Goal: Task Accomplishment & Management: Use online tool/utility

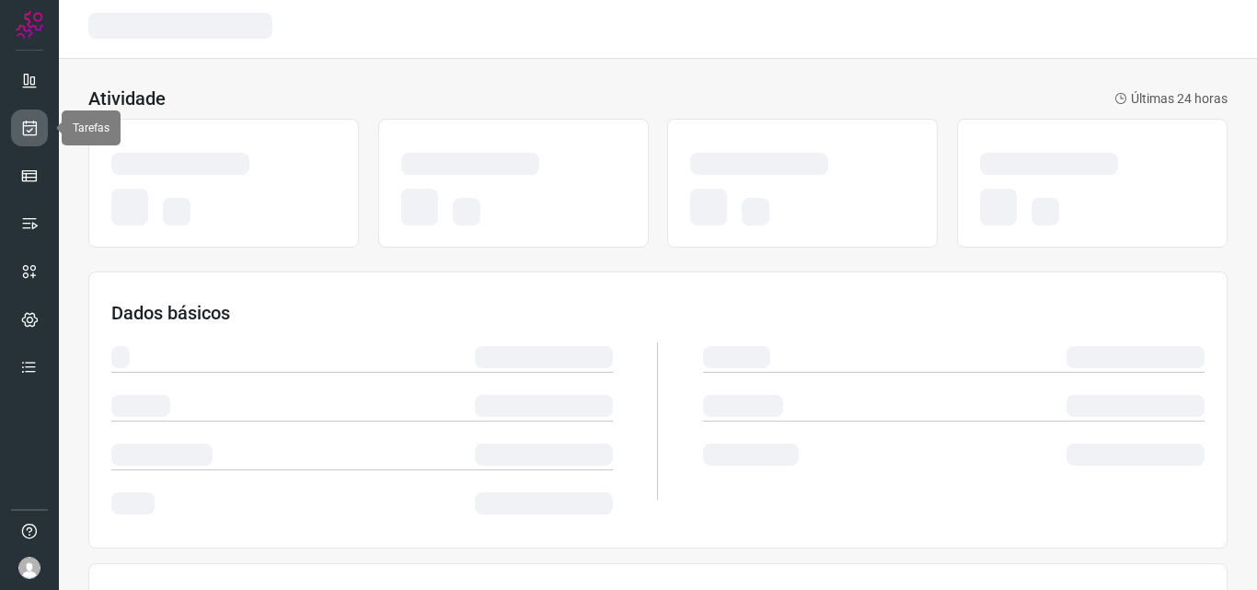
click at [42, 121] on link at bounding box center [29, 127] width 37 height 37
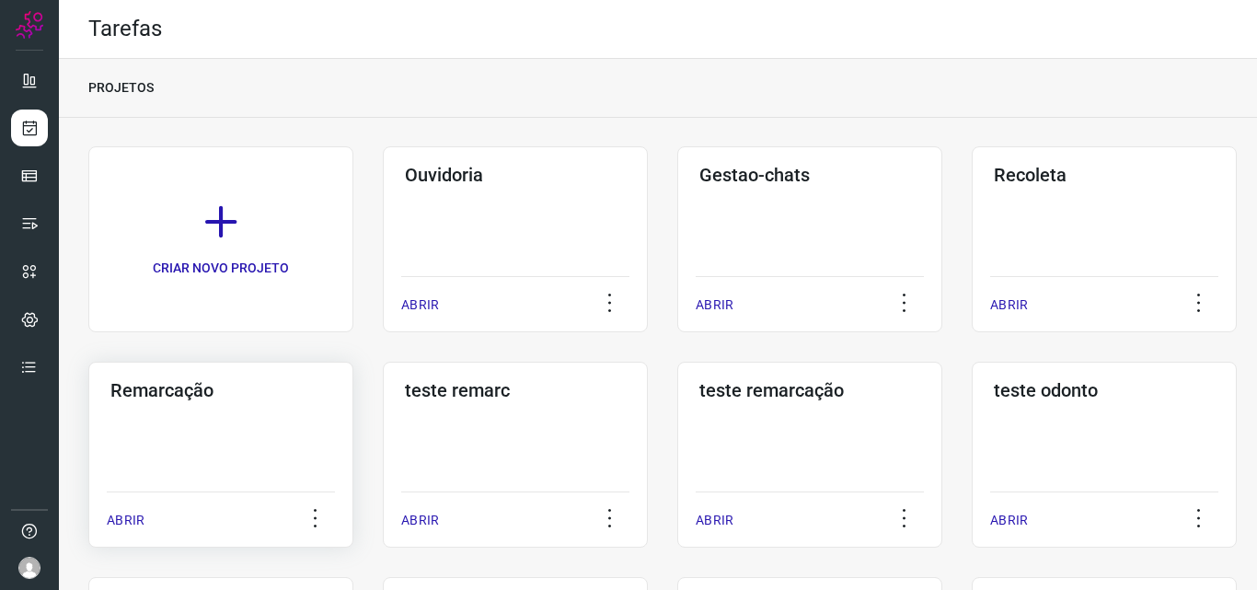
click at [214, 433] on div "Remarcação ABRIR" at bounding box center [220, 455] width 265 height 186
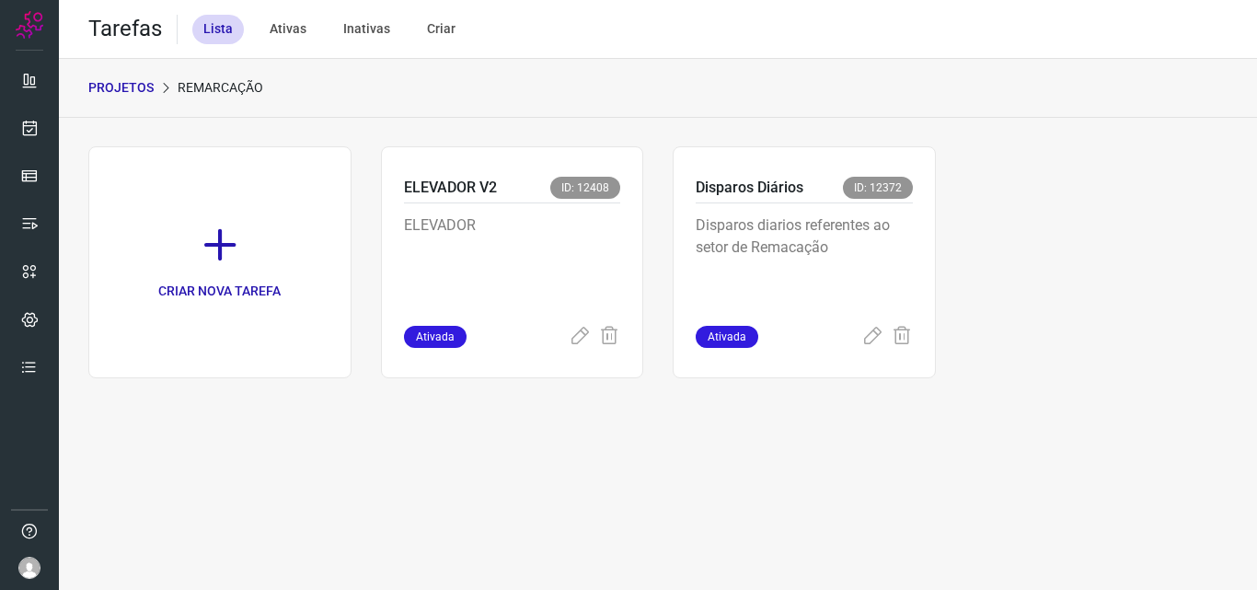
click at [854, 284] on p "Disparos diarios referentes ao setor de Remacação" at bounding box center [804, 260] width 217 height 92
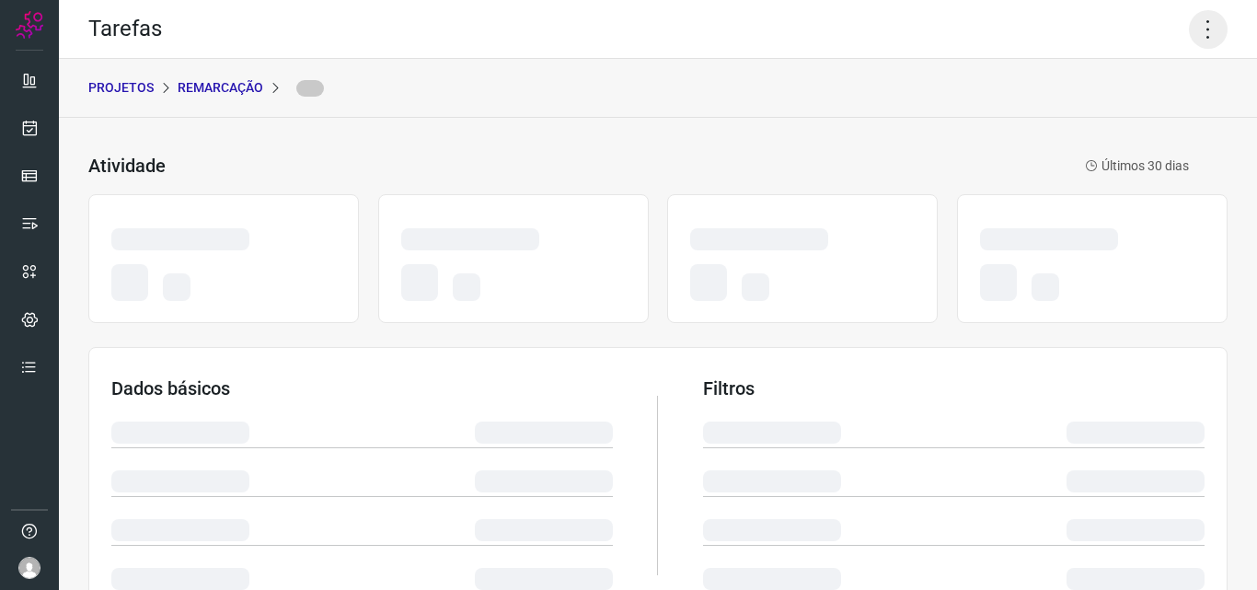
click at [1198, 42] on icon at bounding box center [1208, 29] width 39 height 39
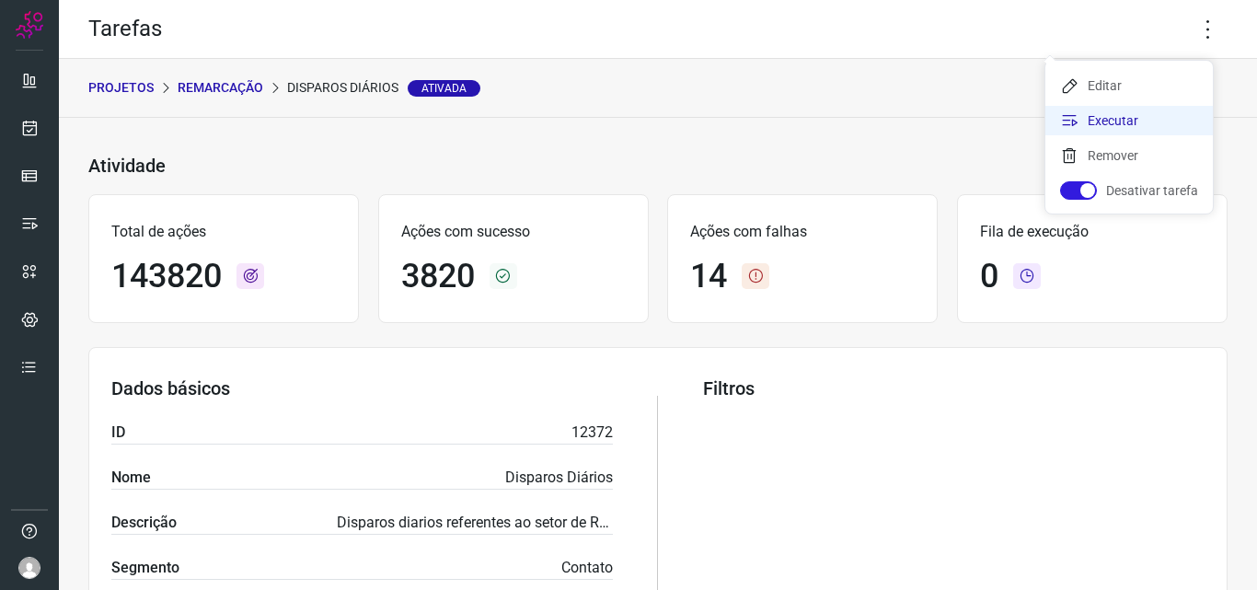
click at [1131, 131] on li "Executar" at bounding box center [1128, 120] width 167 height 29
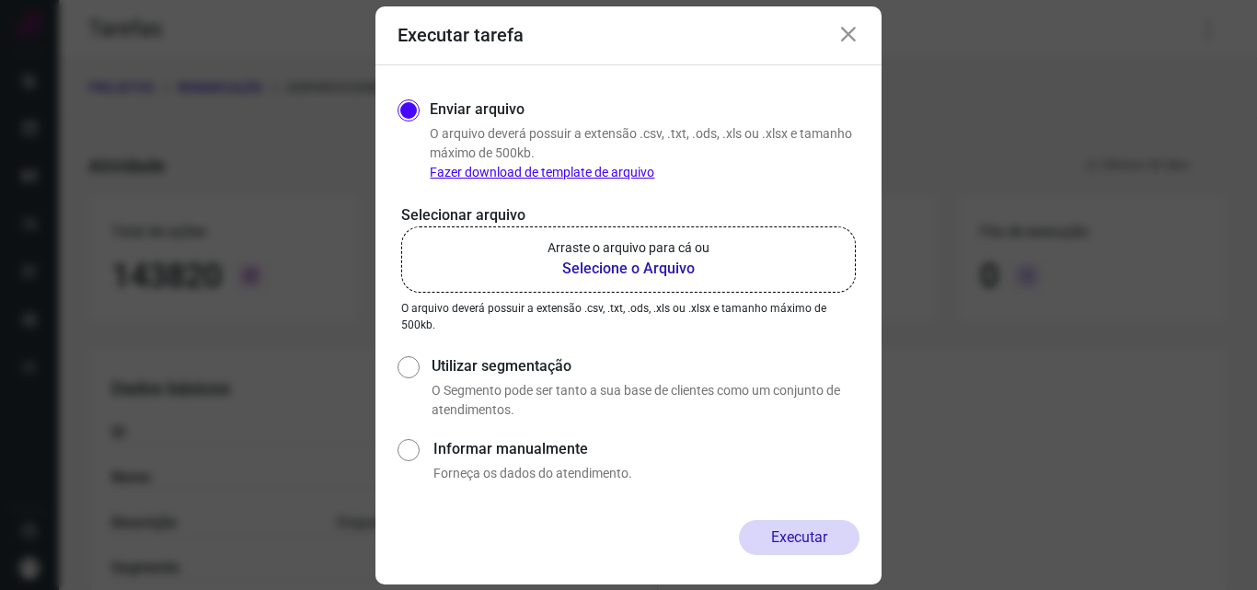
click at [698, 271] on b "Selecione o Arquivo" at bounding box center [628, 269] width 162 height 22
click at [0, 0] on input "Arraste o arquivo para cá ou Selecione o Arquivo" at bounding box center [0, 0] width 0 height 0
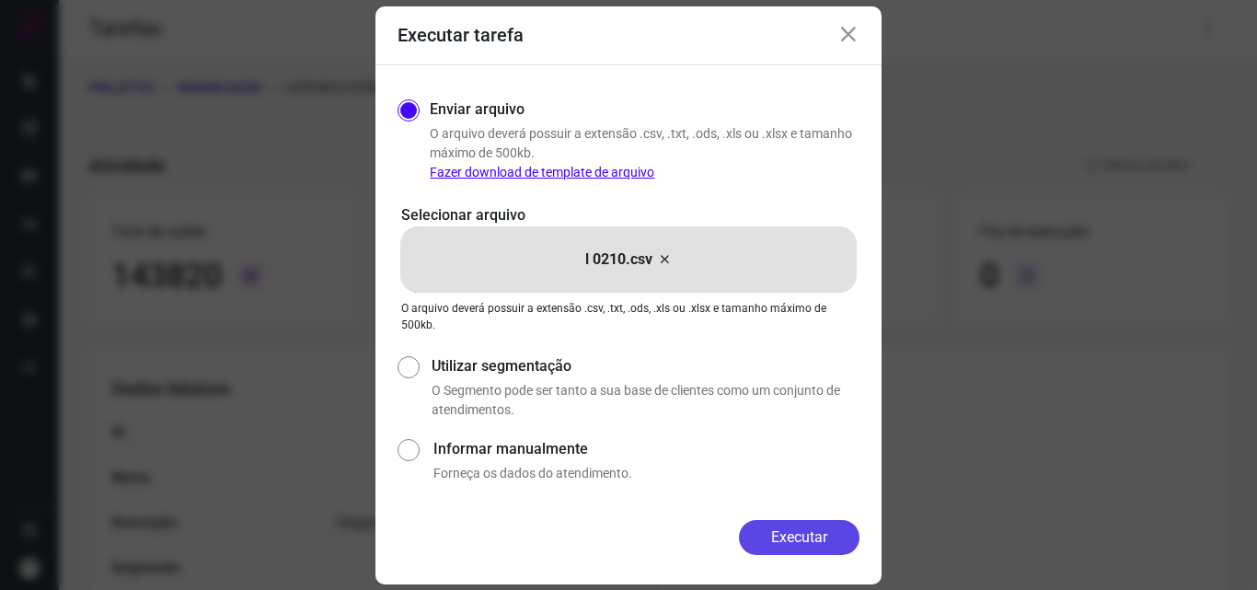
click at [828, 526] on button "Executar" at bounding box center [799, 537] width 121 height 35
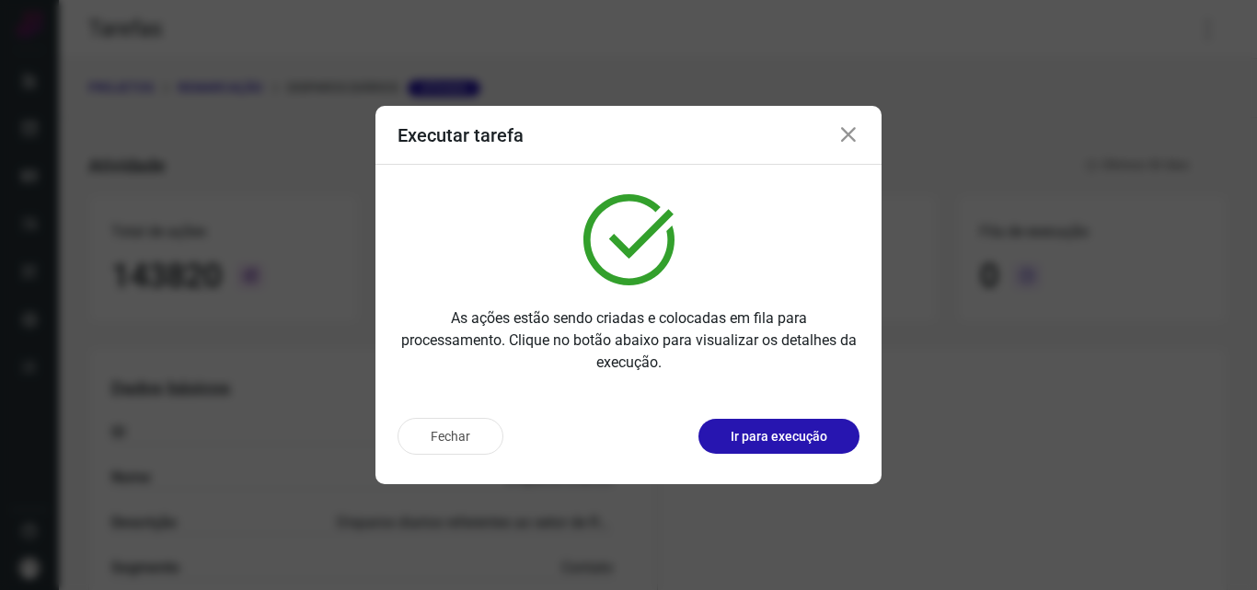
click at [822, 434] on p "Ir para execução" at bounding box center [779, 436] width 97 height 19
